Goal: Information Seeking & Learning: Learn about a topic

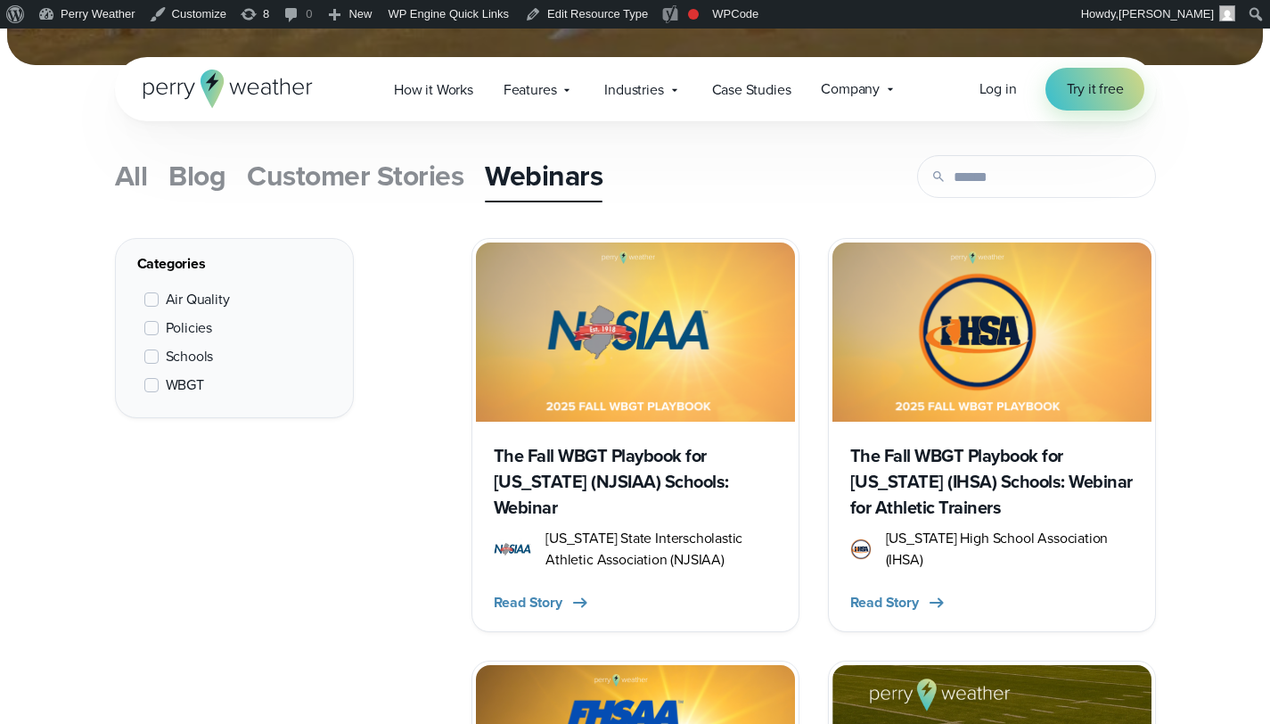
click at [672, 485] on h3 "The Fall WBGT Playbook for [US_STATE] (NJSIAA) Schools: Webinar" at bounding box center [635, 482] width 283 height 78
click at [699, 454] on h3 "The Fall WBGT Playbook for [US_STATE] (NJSIAA) Schools: Webinar" at bounding box center [635, 482] width 283 height 78
click at [994, 350] on img at bounding box center [991, 331] width 319 height 179
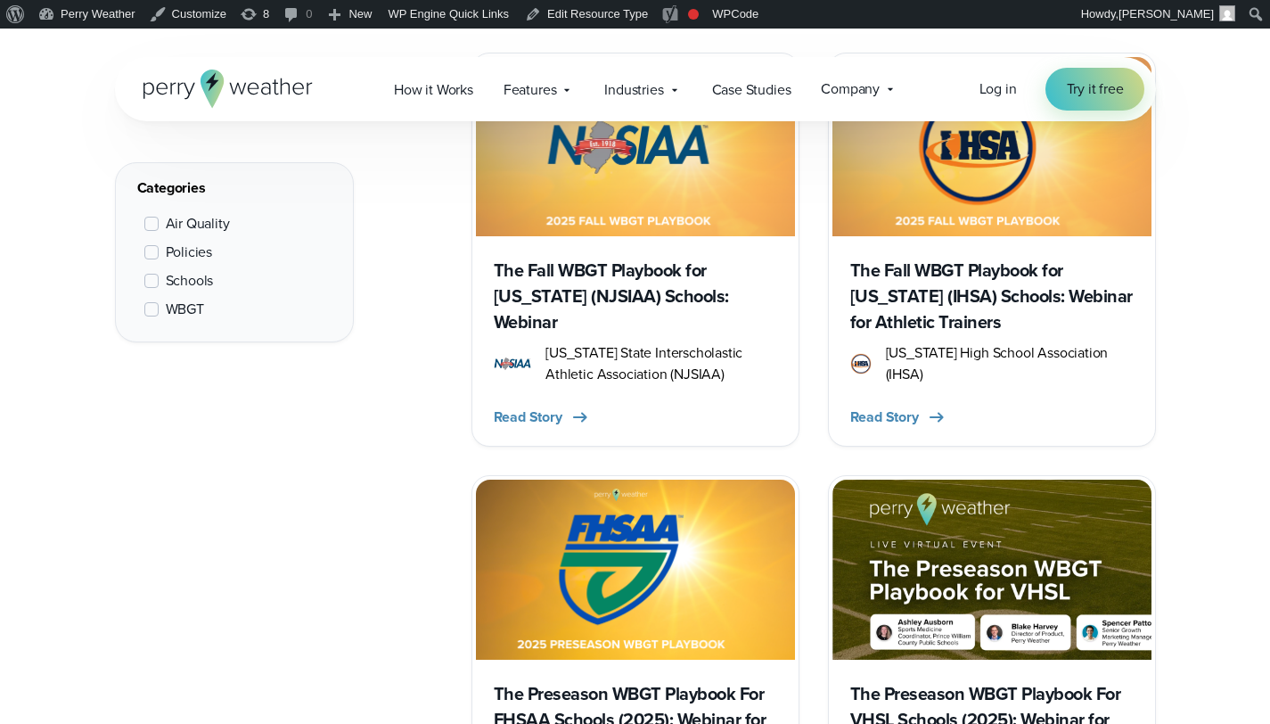
scroll to position [713, 0]
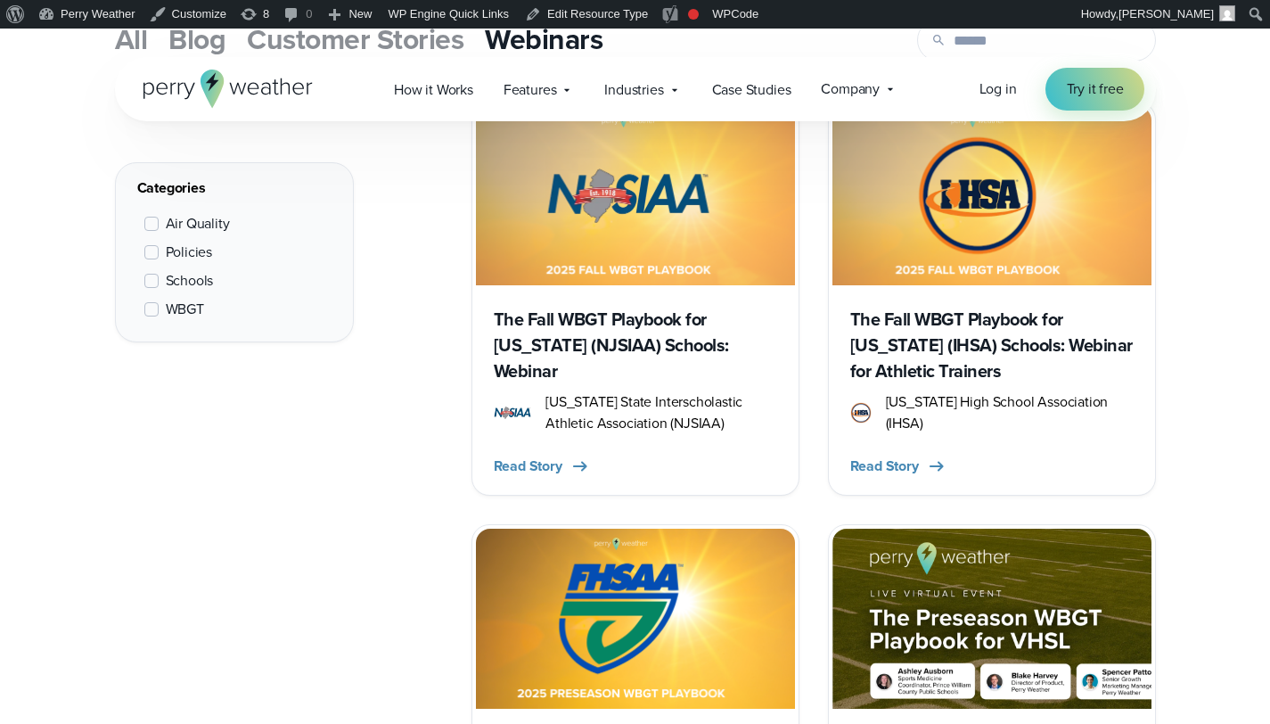
click at [683, 399] on span "[US_STATE] State Interscholastic Athletic Association (NJSIAA)" at bounding box center [660, 412] width 231 height 43
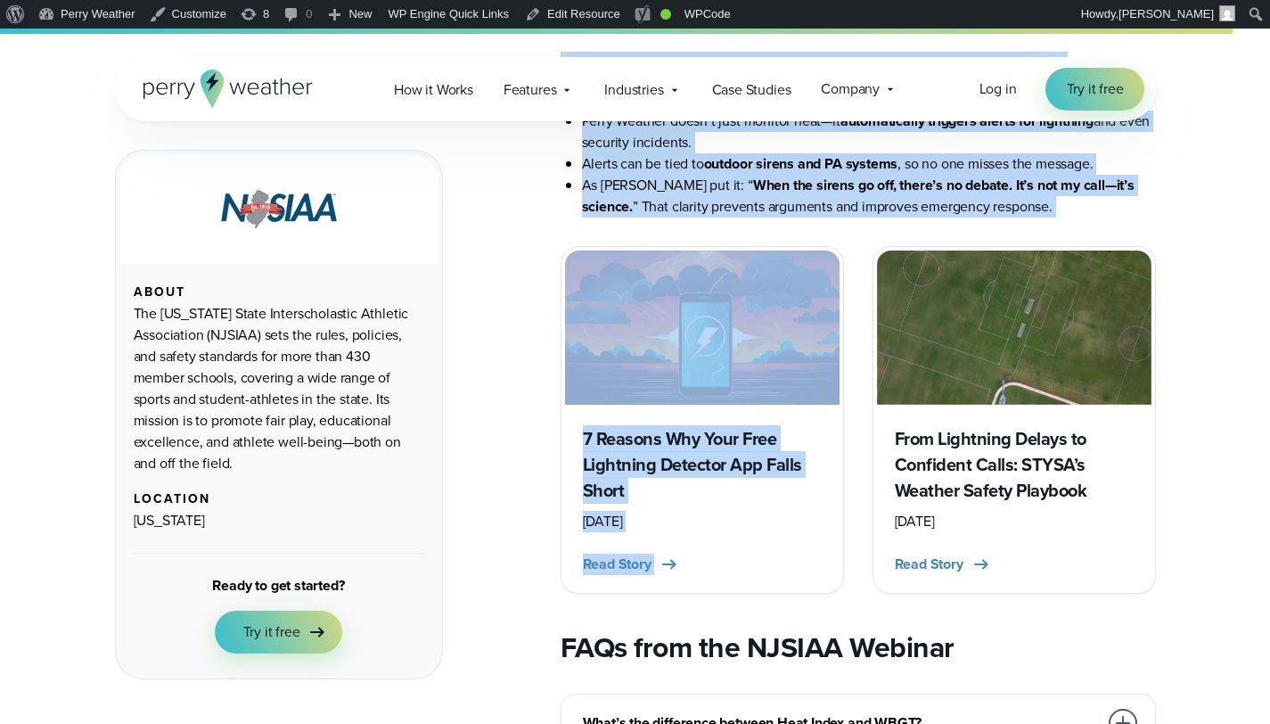
scroll to position [5021, 0]
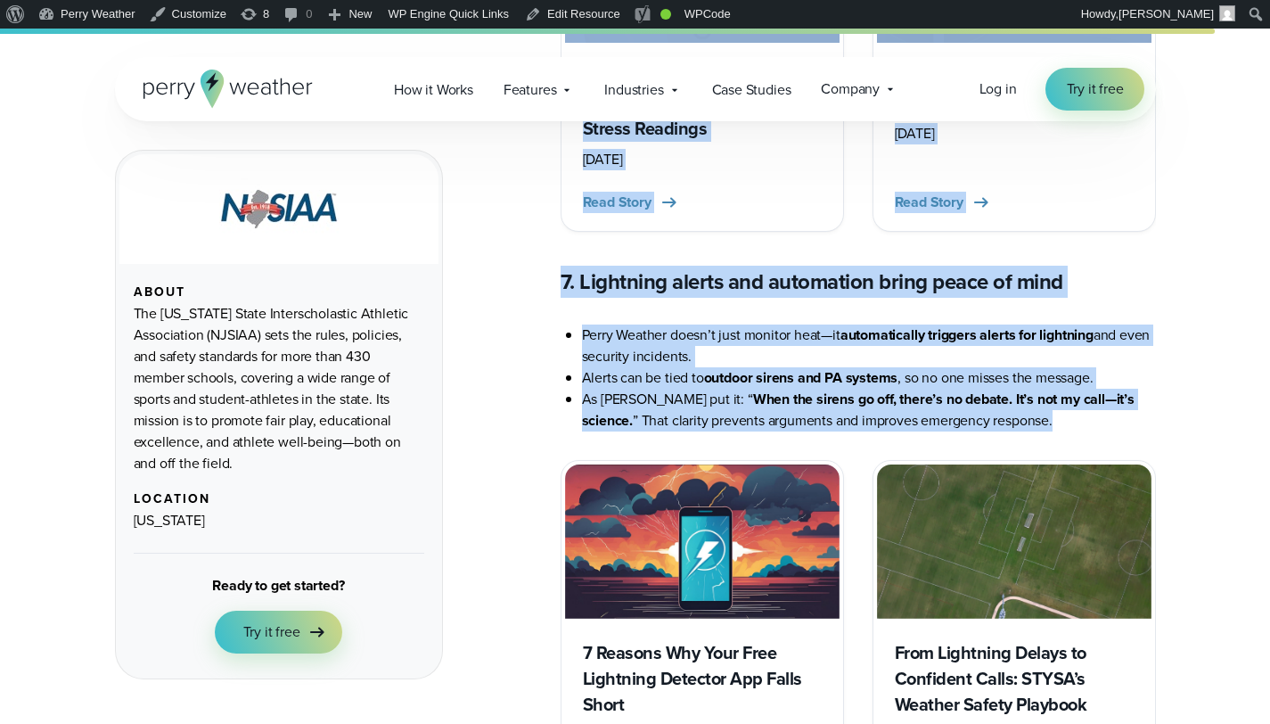
drag, startPoint x: 563, startPoint y: 267, endPoint x: 1077, endPoint y: 399, distance: 530.8
copy article "Real-World Strategies for Monitoring, Compliance, and Protecting Athletes from …"
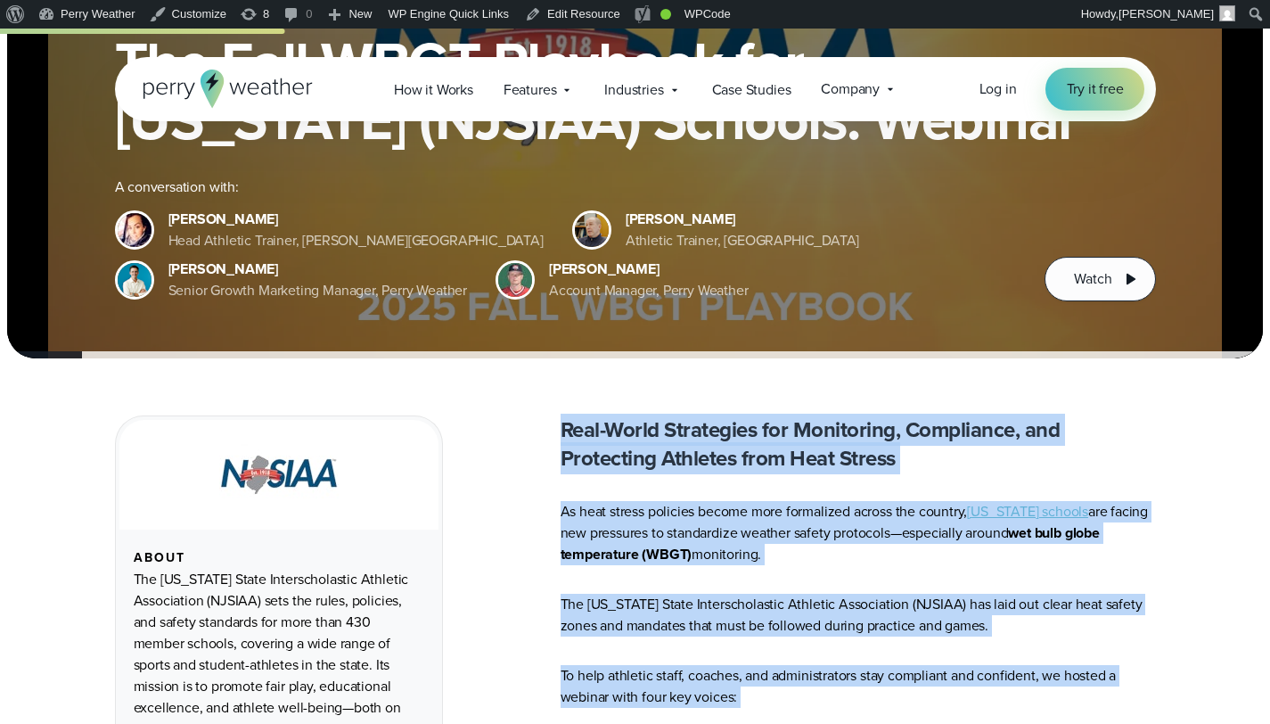
scroll to position [0, 0]
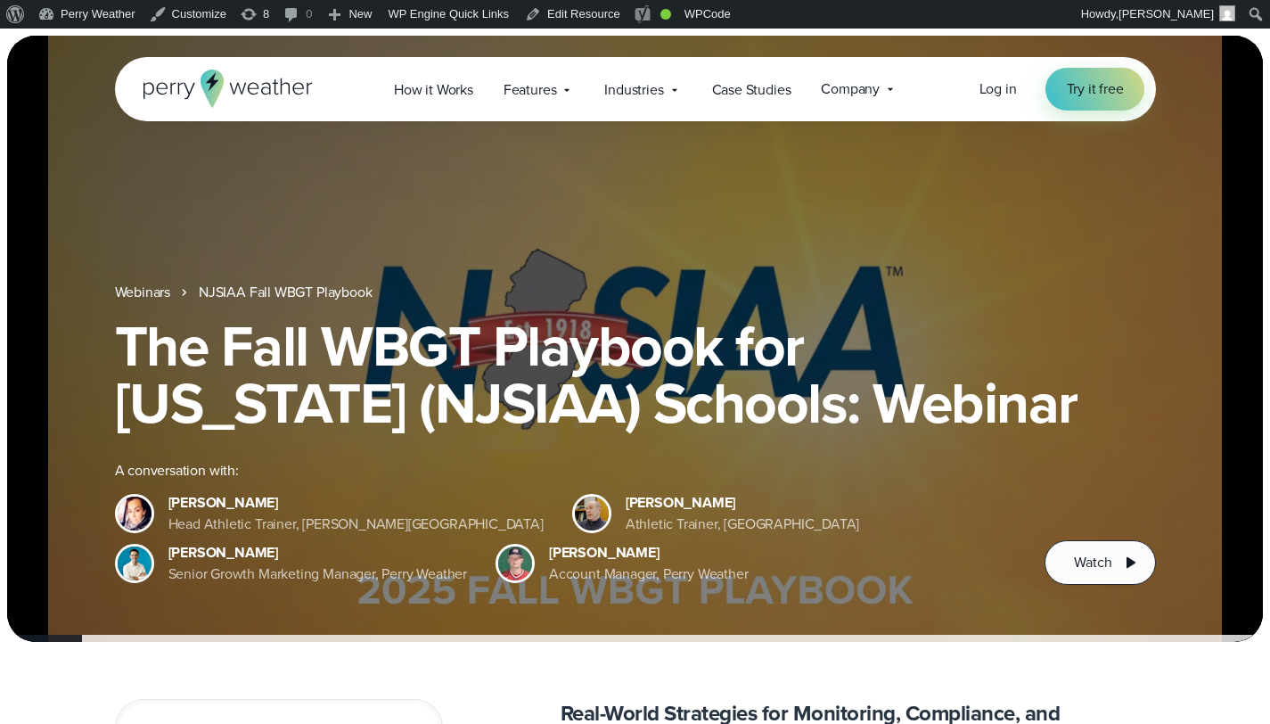
click at [299, 359] on h1 "The Fall WBGT Playbook for [US_STATE] (NJSIAA) Schools: Webinar" at bounding box center [635, 374] width 1041 height 114
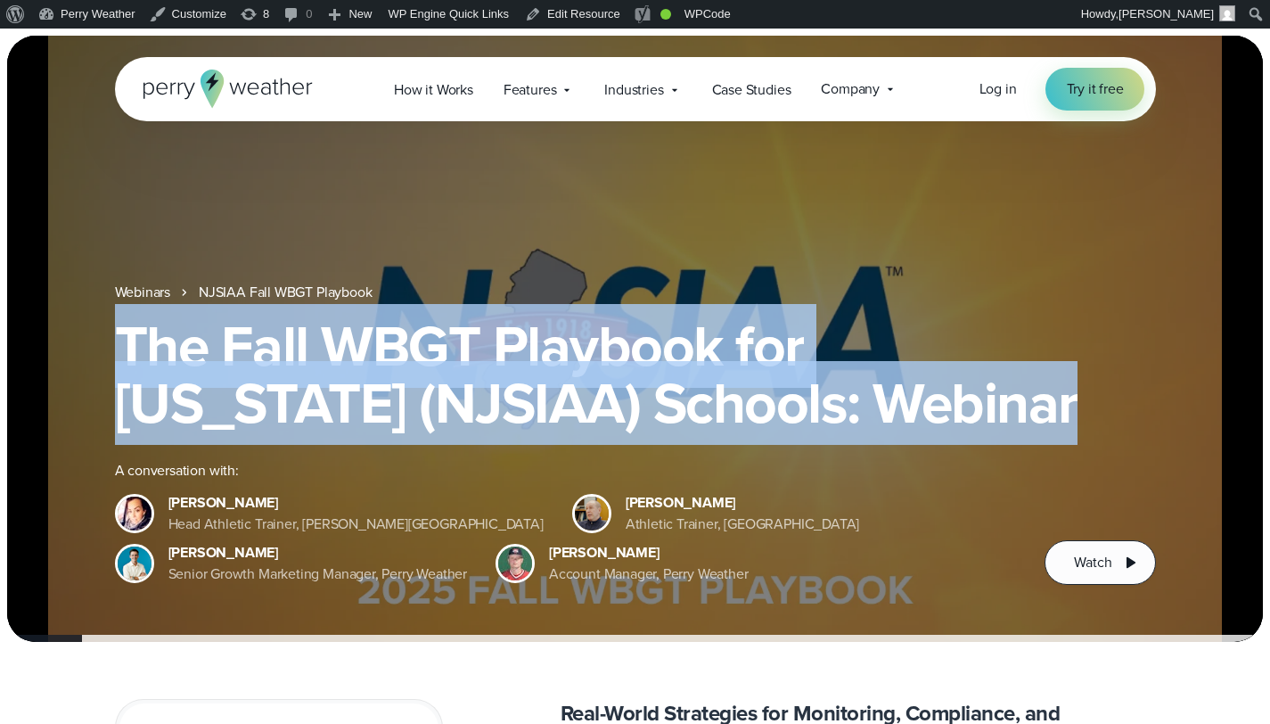
drag, startPoint x: 949, startPoint y: 419, endPoint x: 90, endPoint y: 381, distance: 859.9
click at [90, 381] on div "Webinars NJSIAA Fall WBGT Playbook The Fall WBGT Playbook for New Jersey (NJSIA…" at bounding box center [635, 433] width 1256 height 303
copy h1 "The Fall WBGT Playbook for [US_STATE] (NJSIAA) Schools: Webinar"
click at [381, 348] on h1 "The Fall WBGT Playbook for [US_STATE] (NJSIAA) Schools: Webinar" at bounding box center [635, 374] width 1041 height 114
drag, startPoint x: 147, startPoint y: 346, endPoint x: 951, endPoint y: 408, distance: 806.2
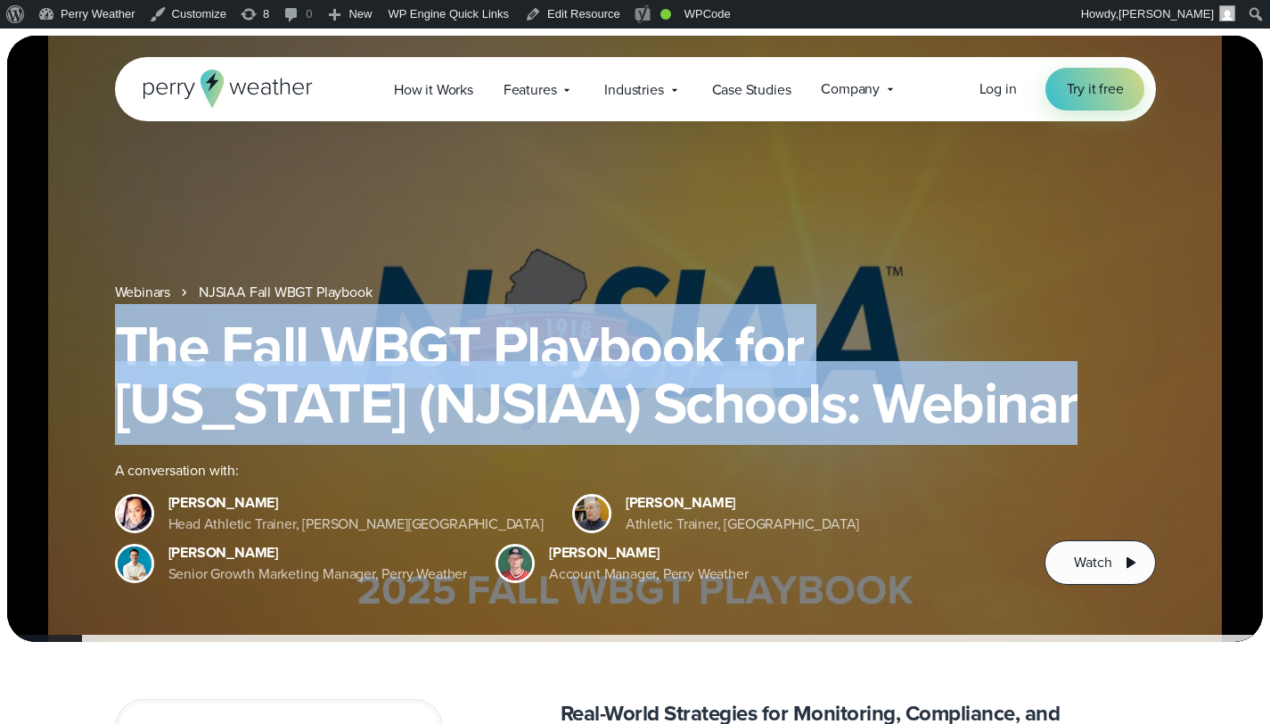
click at [951, 408] on h1 "The Fall WBGT Playbook for [US_STATE] (NJSIAA) Schools: Webinar" at bounding box center [635, 374] width 1041 height 114
copy h1 "The Fall WBGT Playbook for [US_STATE] (NJSIAA) Schools: Webinar"
